Goal: Task Accomplishment & Management: Complete application form

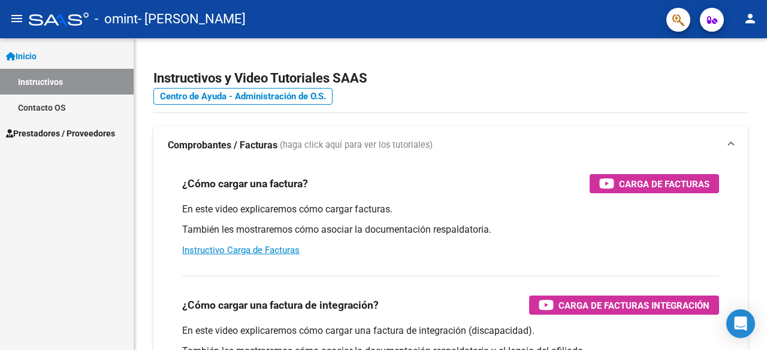
click at [83, 136] on span "Prestadores / Proveedores" at bounding box center [60, 133] width 109 height 13
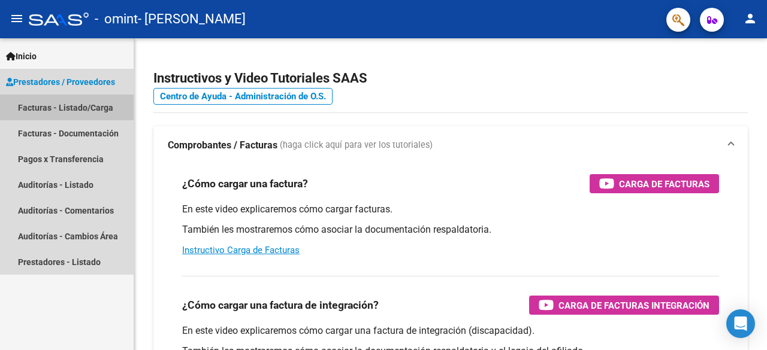
click at [101, 106] on link "Facturas - Listado/Carga" at bounding box center [67, 108] width 134 height 26
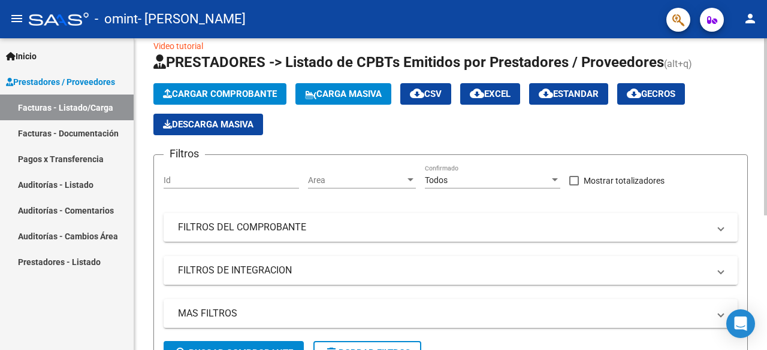
scroll to position [12, 0]
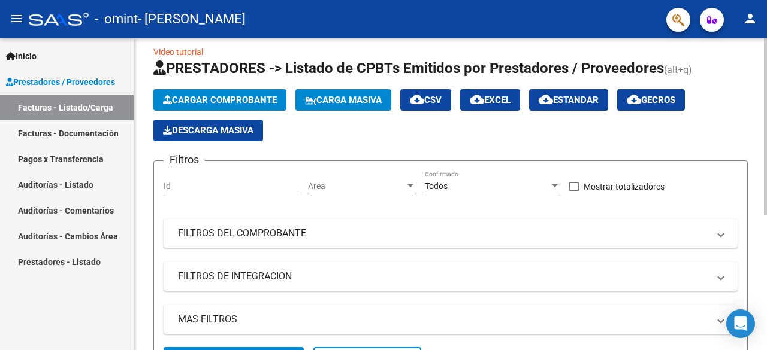
click at [265, 99] on span "Cargar Comprobante" at bounding box center [220, 100] width 114 height 11
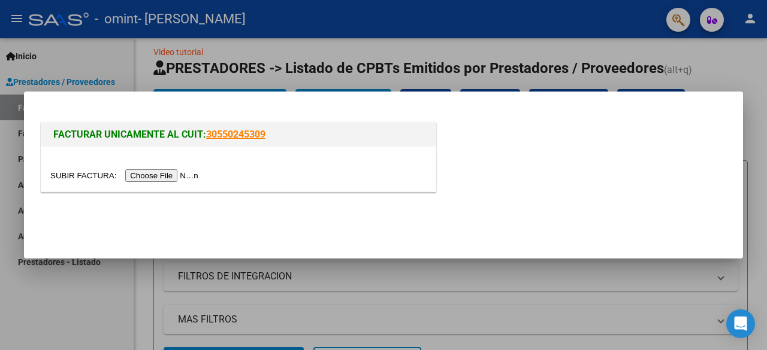
click at [190, 175] on input "file" at bounding box center [126, 175] width 152 height 13
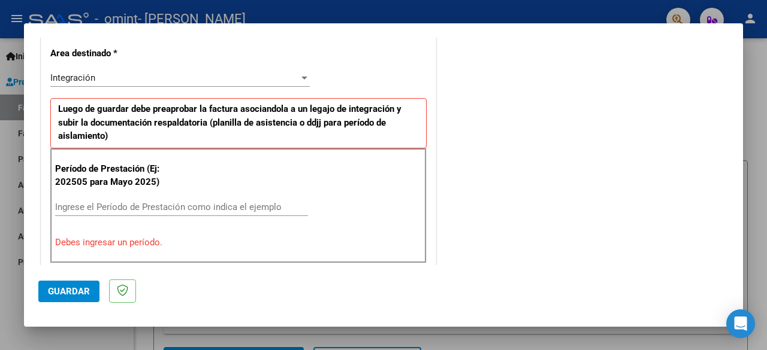
scroll to position [296, 0]
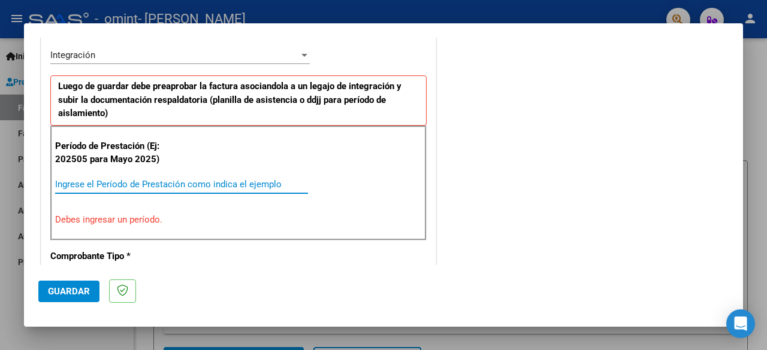
click at [174, 180] on input "Ingrese el Período de Prestación como indica el ejemplo" at bounding box center [181, 184] width 253 height 11
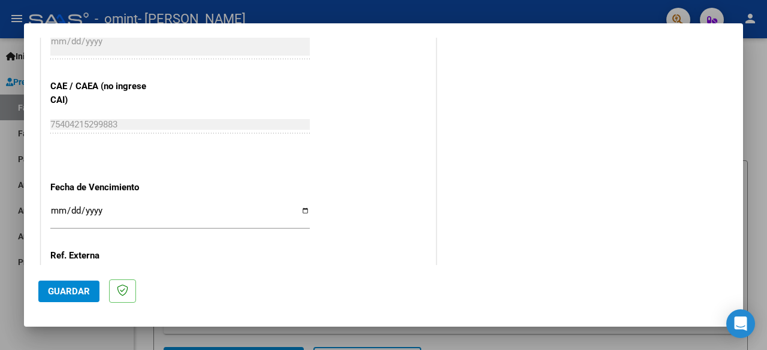
scroll to position [748, 0]
type input "202509"
click at [299, 204] on input "Ingresar la fecha" at bounding box center [179, 213] width 259 height 19
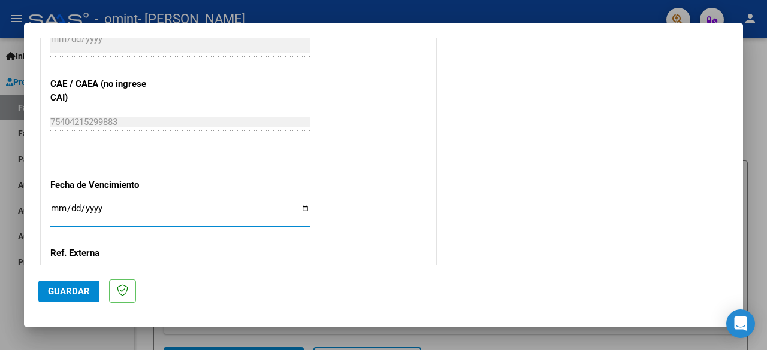
click at [295, 205] on input "Ingresar la fecha" at bounding box center [179, 213] width 259 height 19
click at [303, 207] on input "Ingresar la fecha" at bounding box center [179, 213] width 259 height 19
type input "[DATE]"
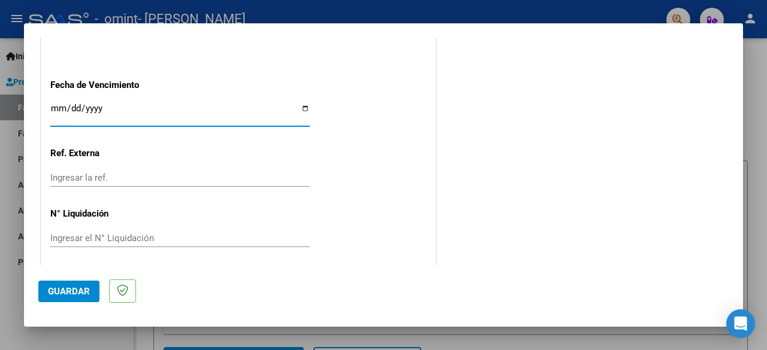
scroll to position [850, 0]
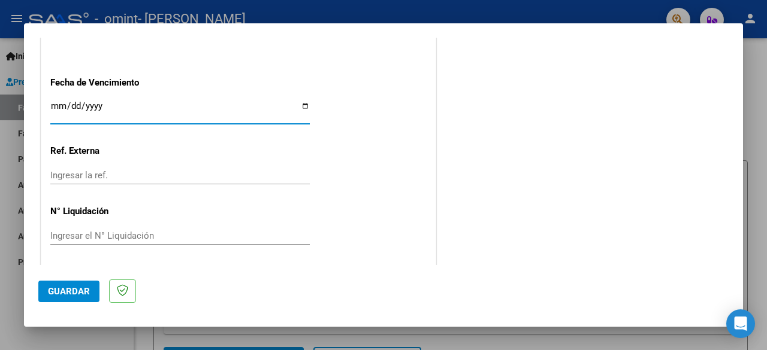
click at [137, 178] on div "Ingresar la ref." at bounding box center [179, 175] width 259 height 18
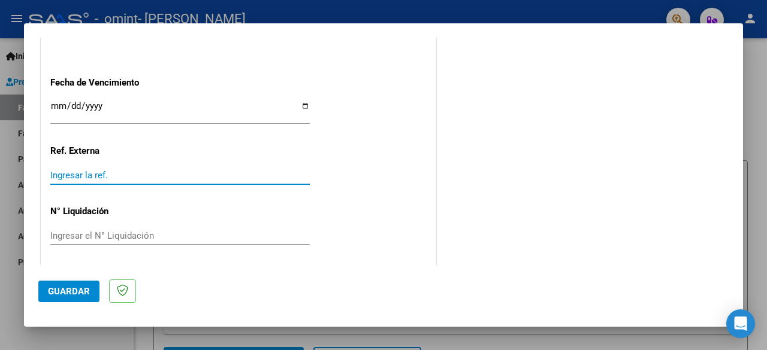
click at [128, 170] on input "Ingresar la ref." at bounding box center [179, 175] width 259 height 11
click at [74, 288] on span "Guardar" at bounding box center [69, 291] width 42 height 11
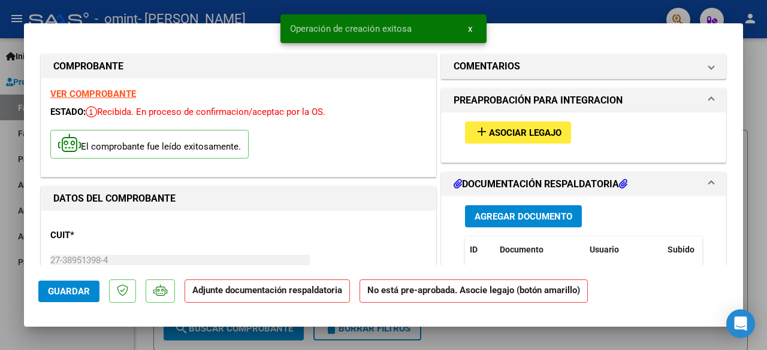
scroll to position [10, 0]
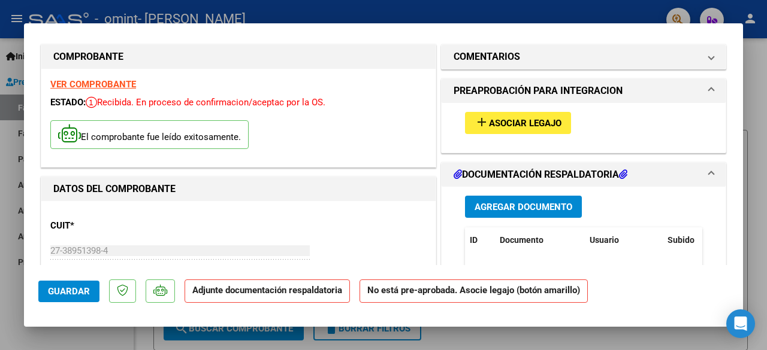
click at [529, 121] on span "Asociar Legajo" at bounding box center [525, 123] width 72 height 11
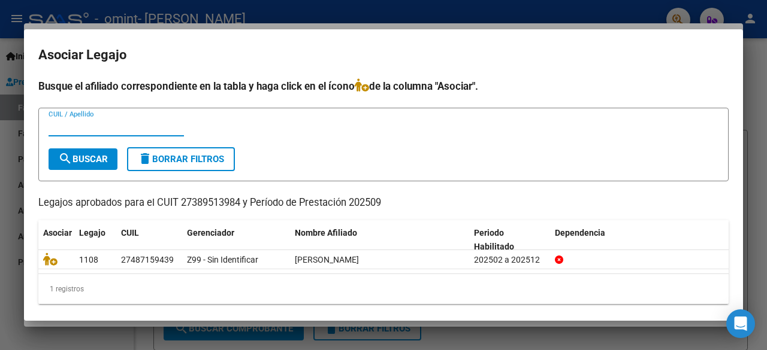
scroll to position [6, 0]
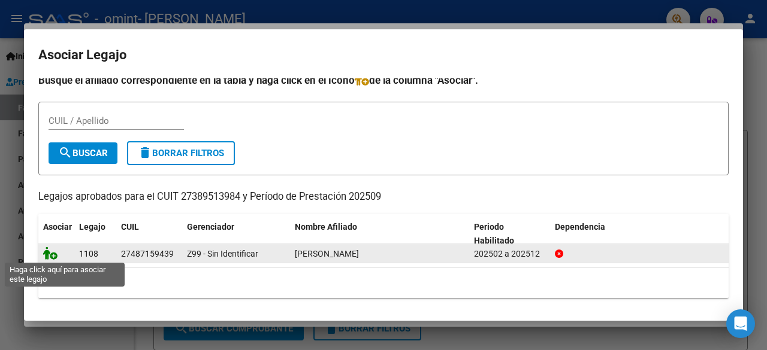
click at [53, 258] on icon at bounding box center [50, 253] width 14 height 13
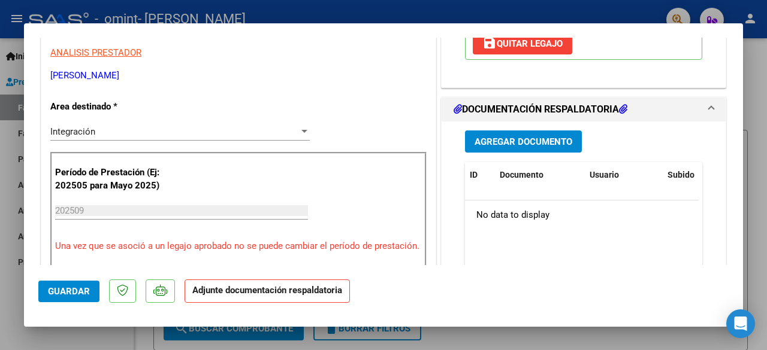
scroll to position [244, 0]
click at [541, 147] on span "Agregar Documento" at bounding box center [523, 141] width 98 height 11
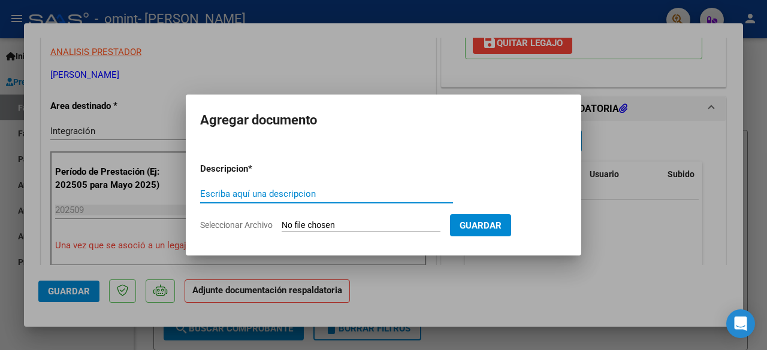
type input "l"
type input "planilla de asistencia"
click at [362, 223] on input "Seleccionar Archivo" at bounding box center [360, 225] width 159 height 11
type input "C:\fakepath\[PERSON_NAME] septiembre.pdf"
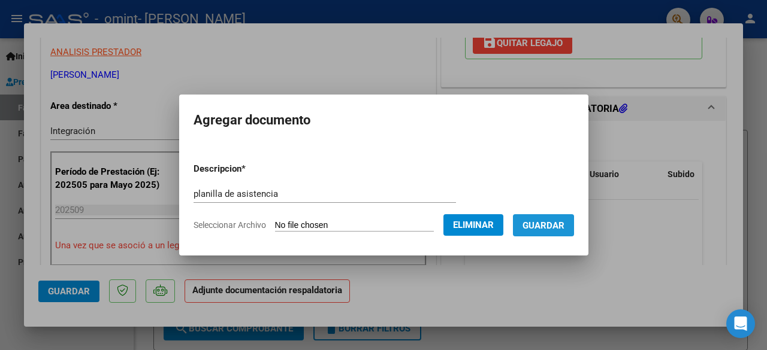
click at [544, 227] on span "Guardar" at bounding box center [543, 225] width 42 height 11
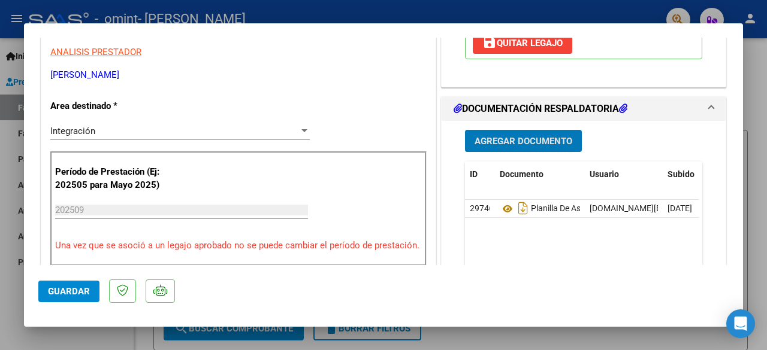
click at [69, 282] on button "Guardar" at bounding box center [68, 292] width 61 height 22
